Goal: Find specific page/section: Find specific page/section

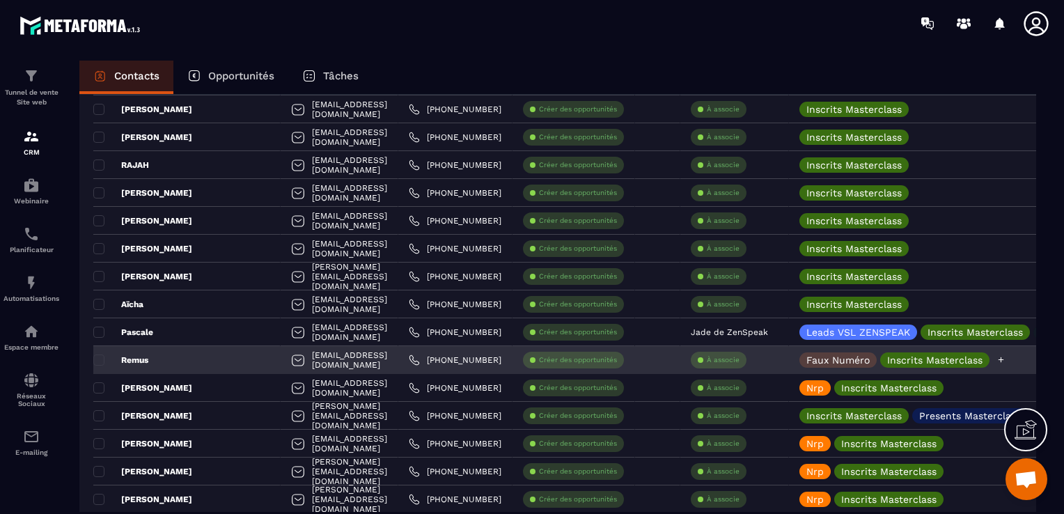
scroll to position [1671, 0]
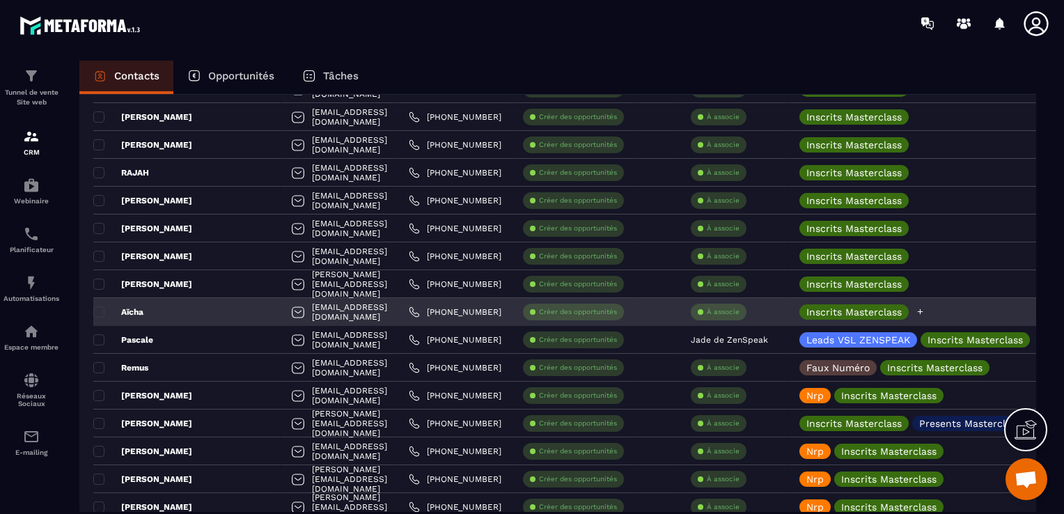
click at [924, 310] on icon at bounding box center [919, 311] width 9 height 9
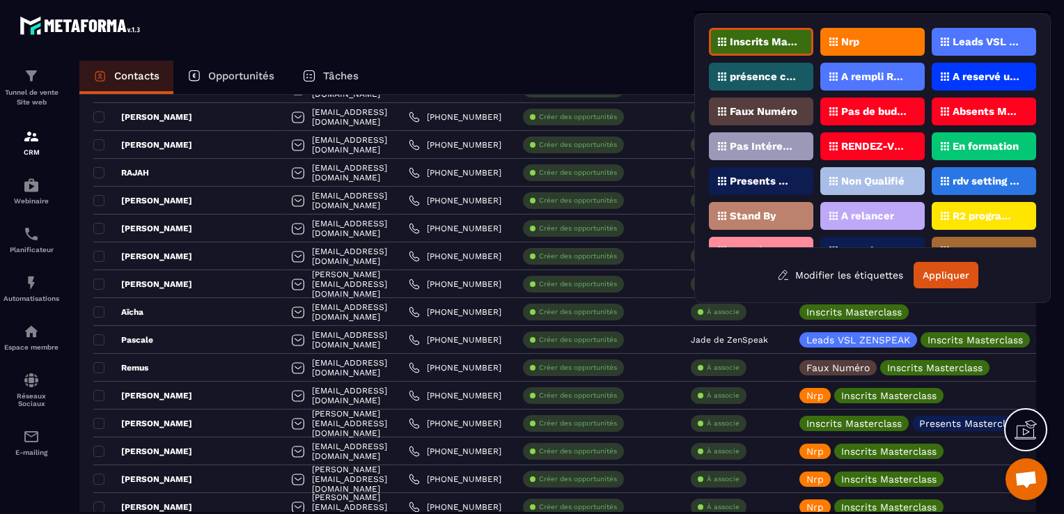
click at [865, 49] on div "Nrp" at bounding box center [872, 42] width 104 height 28
click at [949, 267] on button "Appliquer" at bounding box center [945, 275] width 65 height 26
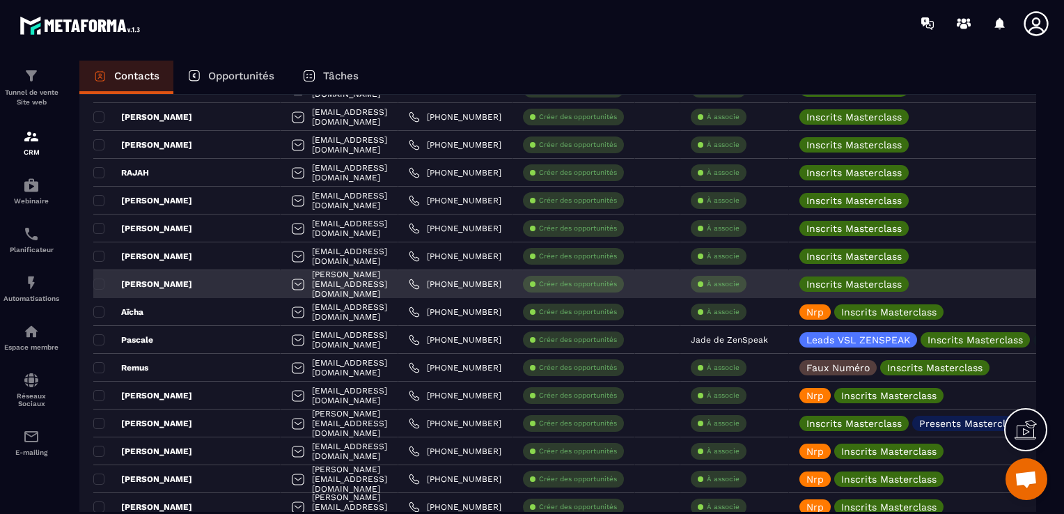
click at [152, 286] on div "[PERSON_NAME]" at bounding box center [186, 284] width 187 height 28
